Goal: Task Accomplishment & Management: Manage account settings

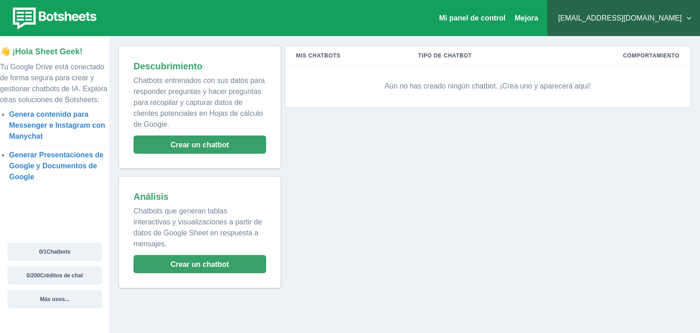
click at [689, 19] on button "[EMAIL_ADDRESS][DOMAIN_NAME]" at bounding box center [624, 18] width 138 height 18
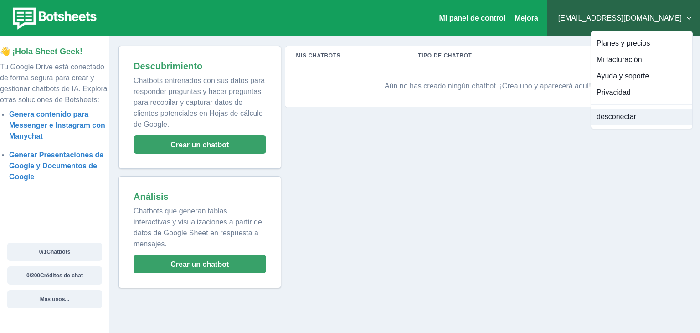
click at [614, 120] on font "desconectar" at bounding box center [616, 117] width 40 height 8
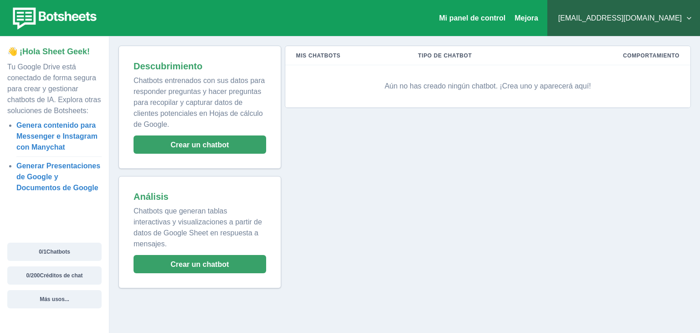
click at [693, 21] on div "fabiobarr123@gmail.com Planes y precios Mi facturación Ayuda y soporte Privacid…" at bounding box center [623, 18] width 153 height 36
click at [688, 21] on button "[EMAIL_ADDRESS][DOMAIN_NAME]" at bounding box center [624, 18] width 138 height 18
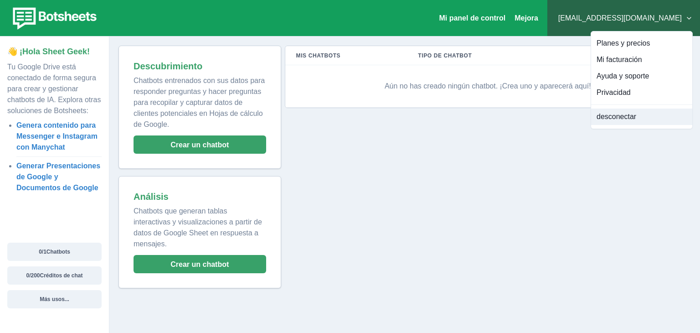
click at [625, 115] on font "desconectar" at bounding box center [616, 117] width 40 height 8
